Goal: Transaction & Acquisition: Purchase product/service

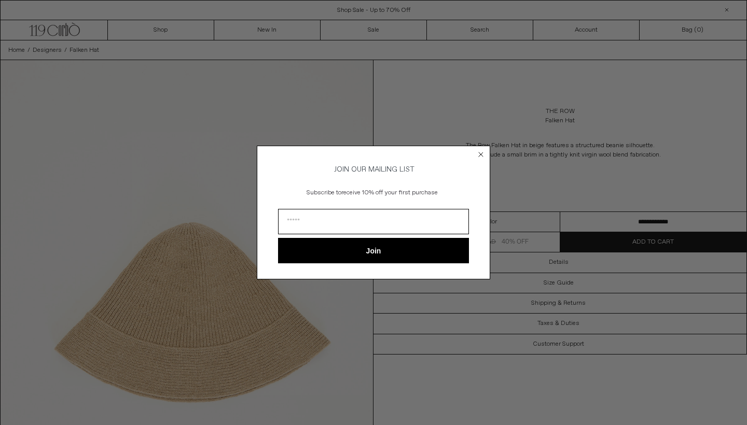
click at [488, 152] on form "JOIN OUR MAILING LIST Subscribe to receive 10% off your first purchase Join ***…" at bounding box center [373, 213] width 233 height 134
click at [566, 209] on div "Close dialog JOIN OUR MAILING LIST Subscribe to receive 10% off your first purc…" at bounding box center [373, 212] width 747 height 425
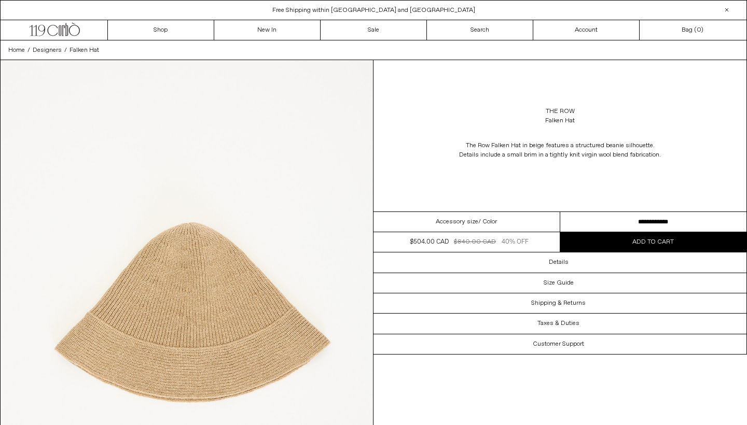
click at [501, 213] on div "Accessory size / Color" at bounding box center [466, 222] width 187 height 20
click at [501, 219] on div "Accessory size / Color" at bounding box center [466, 222] width 187 height 20
click at [485, 252] on dl "Regular price $840.00 CAD $504.00 CAD 40% OFF Sold out Sale price $504.00 CAD $…" at bounding box center [466, 242] width 186 height 20
click at [52, 51] on span "Designers" at bounding box center [47, 50] width 29 height 8
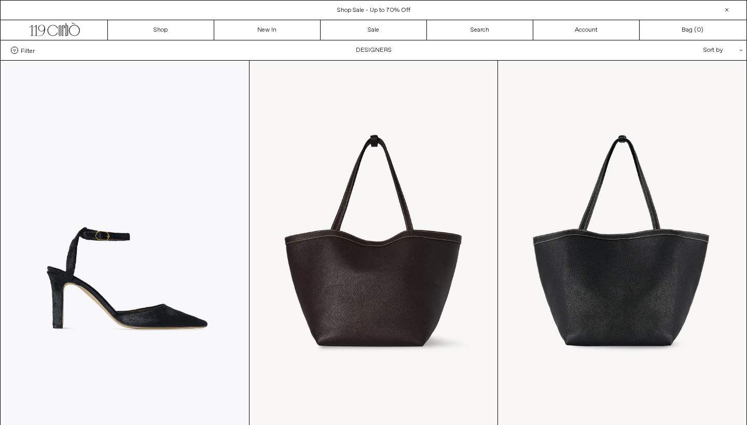
click at [702, 51] on div "Sort by .cls-1{fill:#231f20}" at bounding box center [689, 50] width 93 height 20
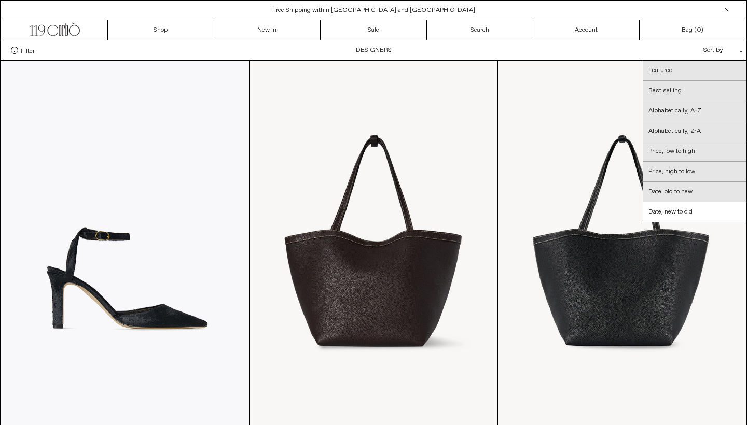
click at [587, 50] on div "Filter Designer .cls-1{fill:#231f20} Ann Demeulemeester Balenciaga Doffer Boys" at bounding box center [374, 50] width 746 height 20
click at [534, 47] on div "Filter Designer .cls-1{fill:#231f20} Ann Demeulemeester Balenciaga Doffer Boys" at bounding box center [374, 50] width 746 height 20
click at [707, 115] on link "Alphabetically, A-Z" at bounding box center [694, 111] width 103 height 20
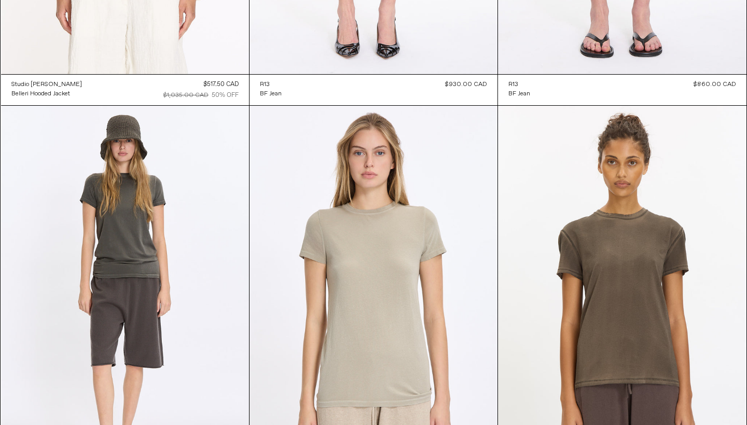
scroll to position [3723, 0]
